Goal: Task Accomplishment & Management: Use online tool/utility

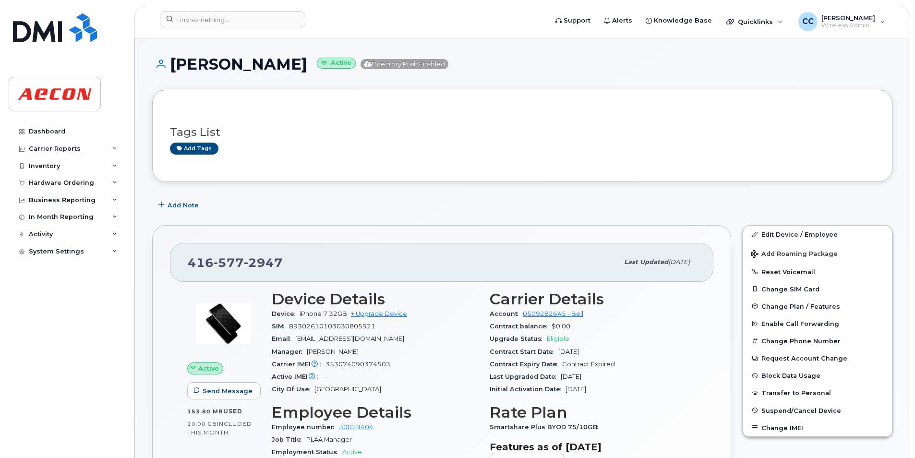
scroll to position [768, 0]
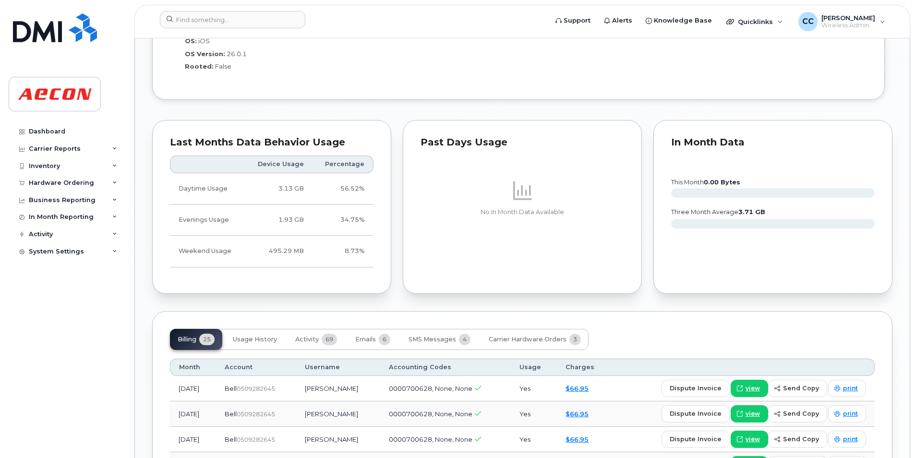
scroll to position [960, 0]
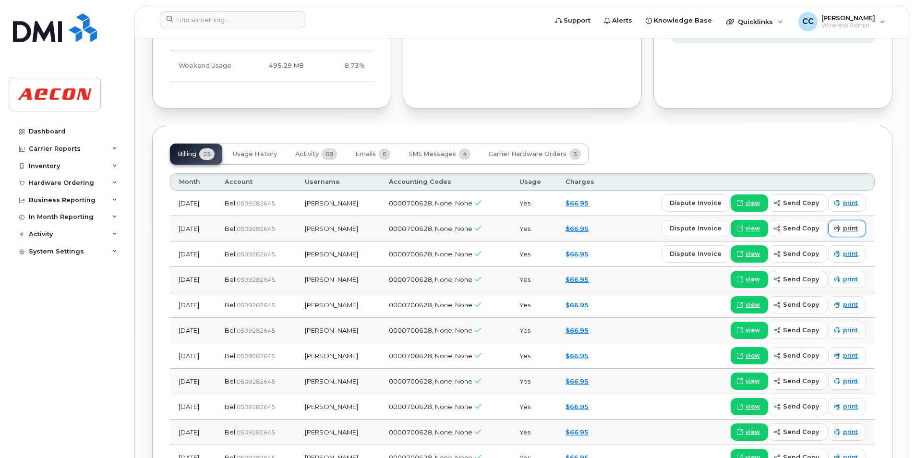
click at [845, 227] on span "print" at bounding box center [850, 228] width 15 height 9
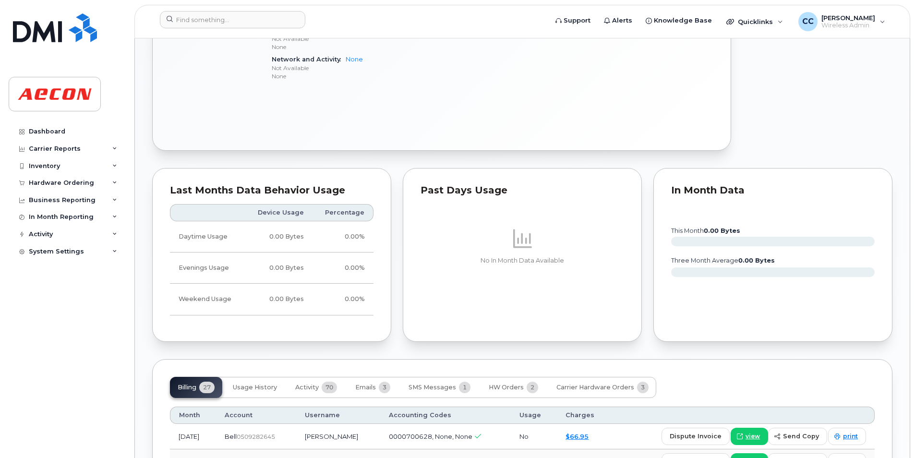
scroll to position [768, 0]
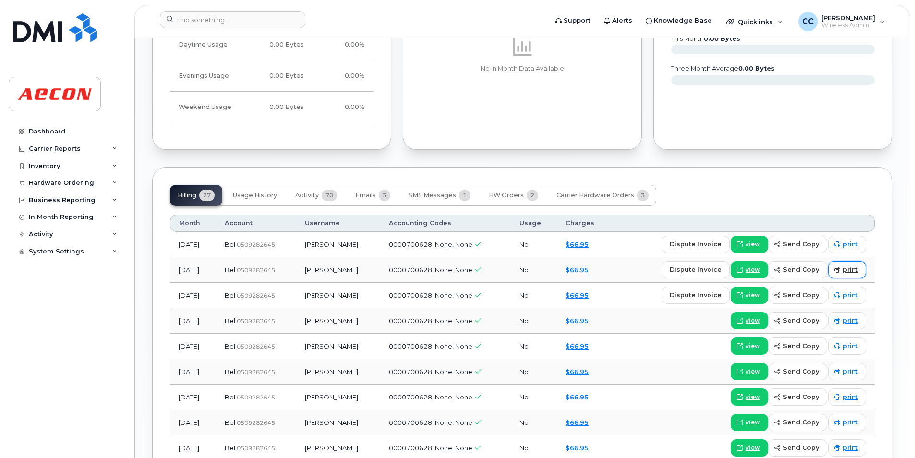
click at [855, 271] on span "print" at bounding box center [850, 270] width 15 height 9
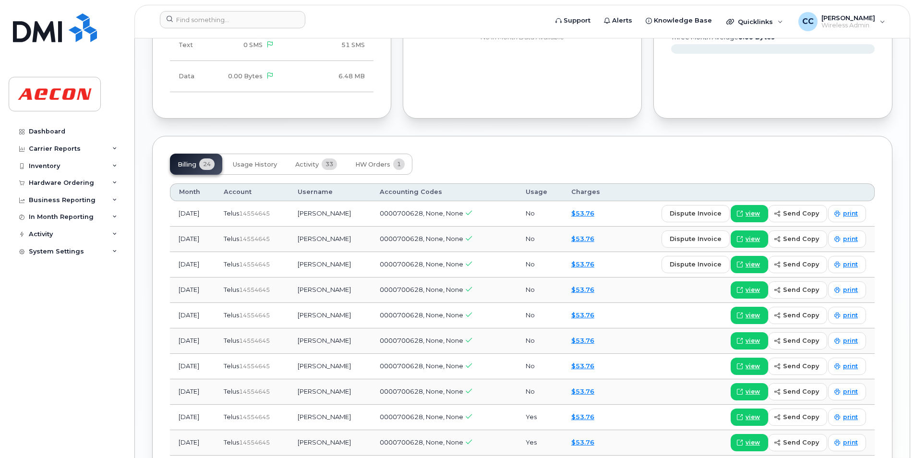
scroll to position [960, 0]
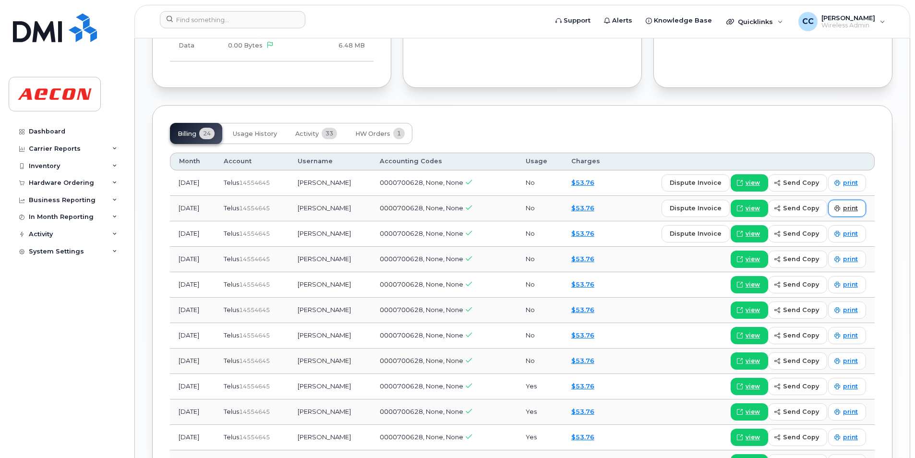
click at [849, 204] on span "print" at bounding box center [850, 208] width 15 height 9
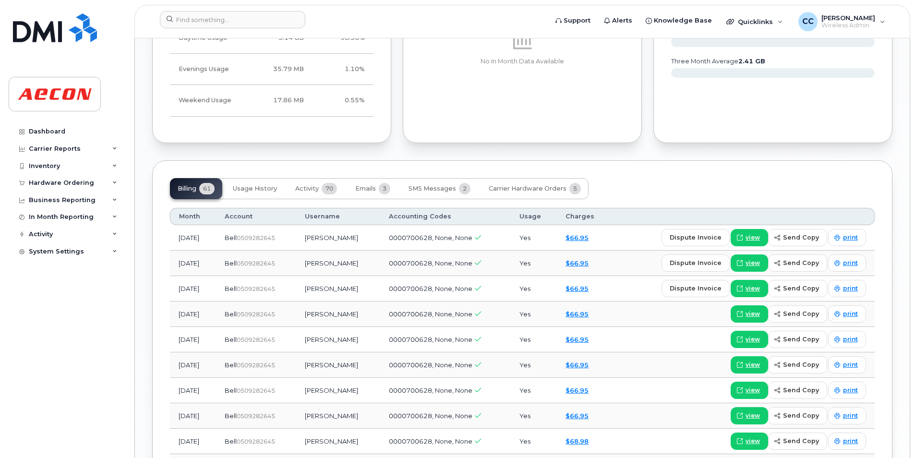
scroll to position [960, 0]
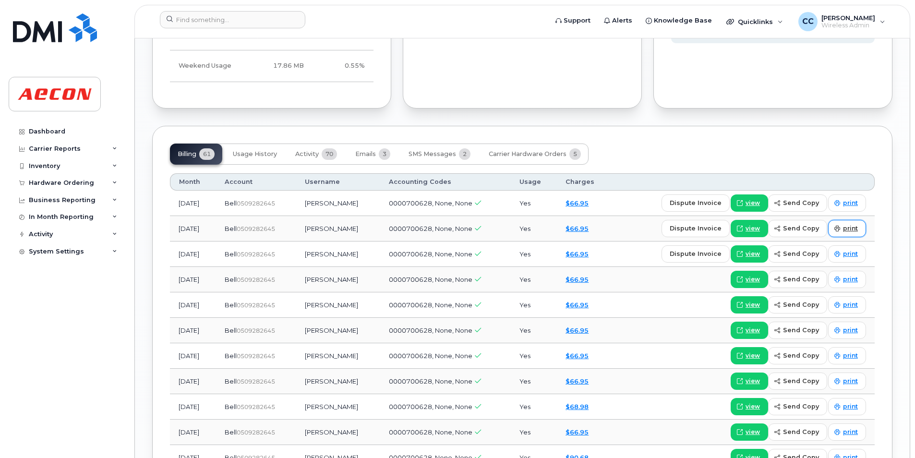
click at [842, 226] on link "print" at bounding box center [847, 228] width 38 height 17
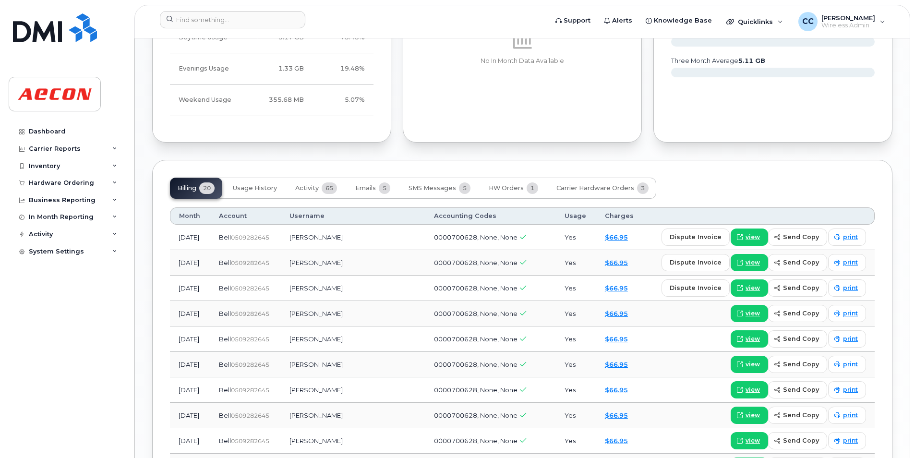
scroll to position [960, 0]
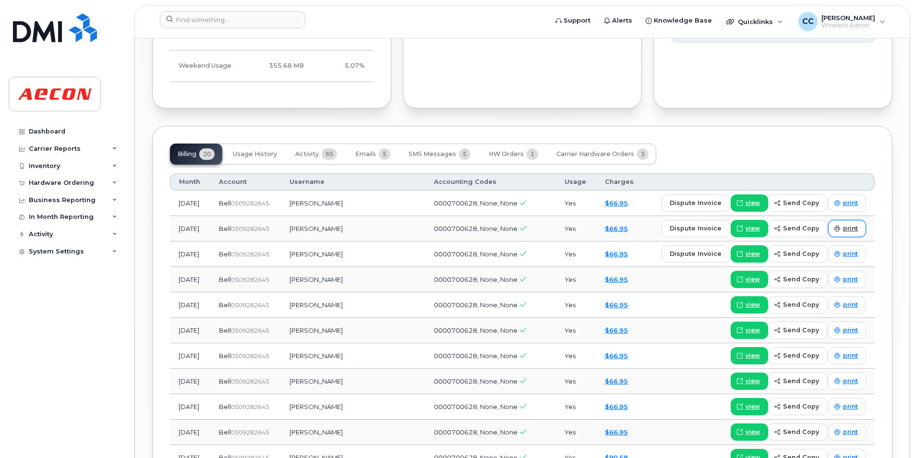
click at [852, 225] on span "print" at bounding box center [850, 228] width 15 height 9
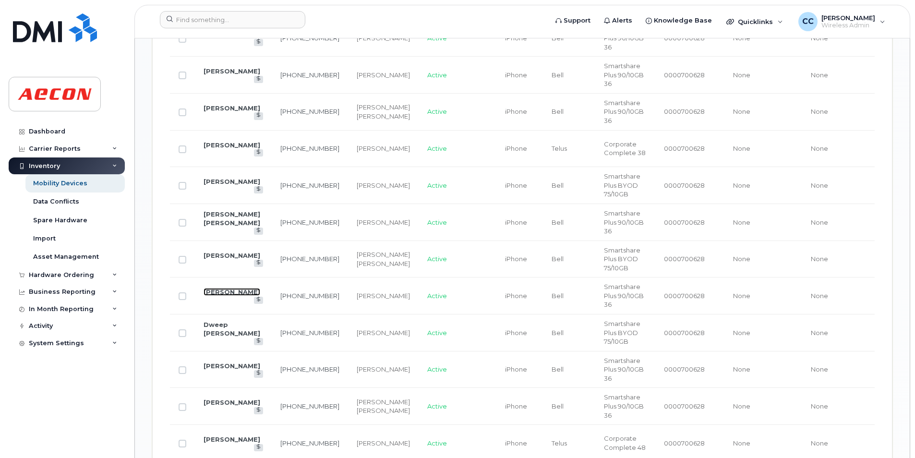
scroll to position [1152, 0]
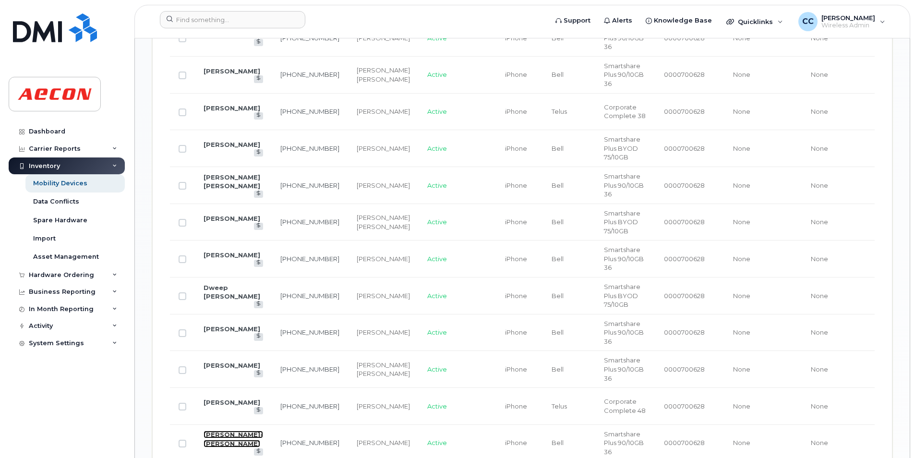
drag, startPoint x: 210, startPoint y: 429, endPoint x: 227, endPoint y: 434, distance: 17.9
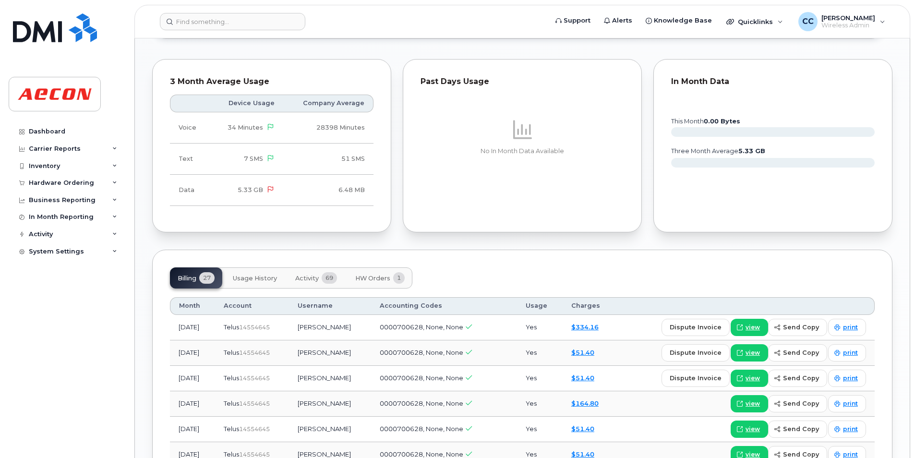
scroll to position [768, 0]
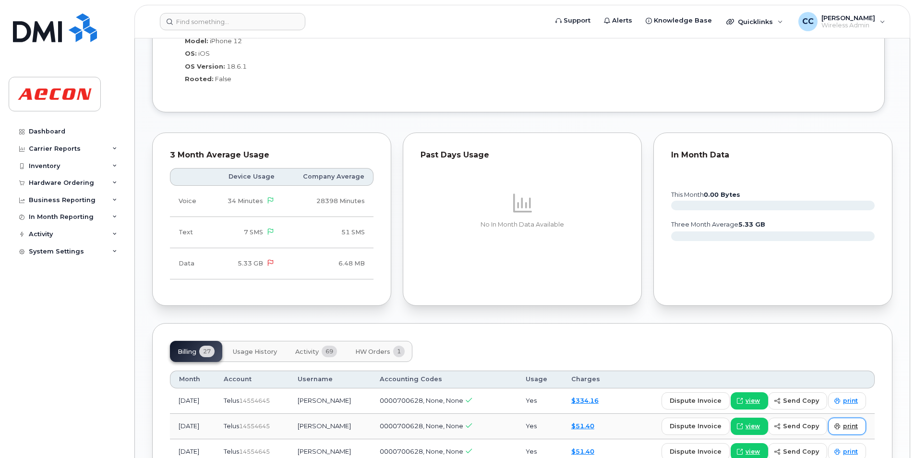
click at [850, 422] on span "print" at bounding box center [850, 426] width 15 height 9
